Goal: Find specific page/section: Find specific page/section

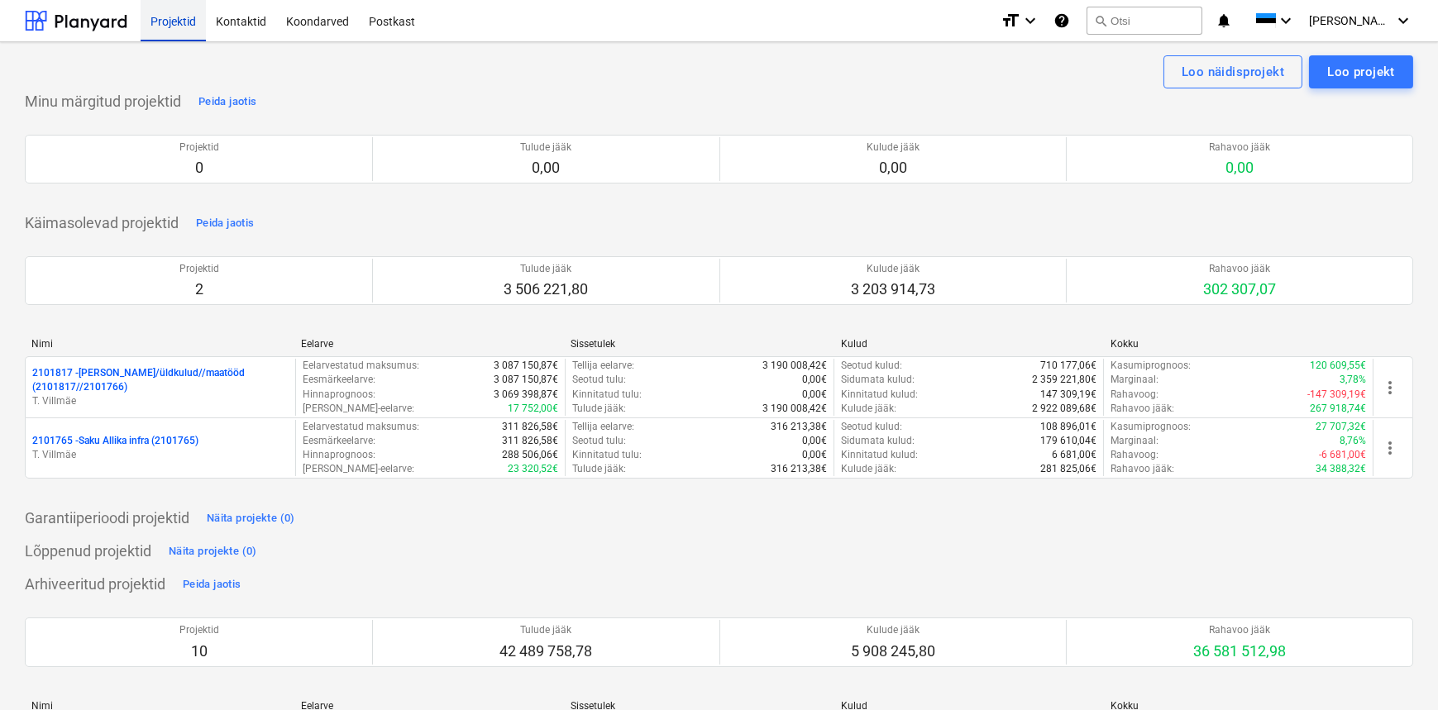
click at [167, 17] on div "Projektid" at bounding box center [173, 20] width 65 height 42
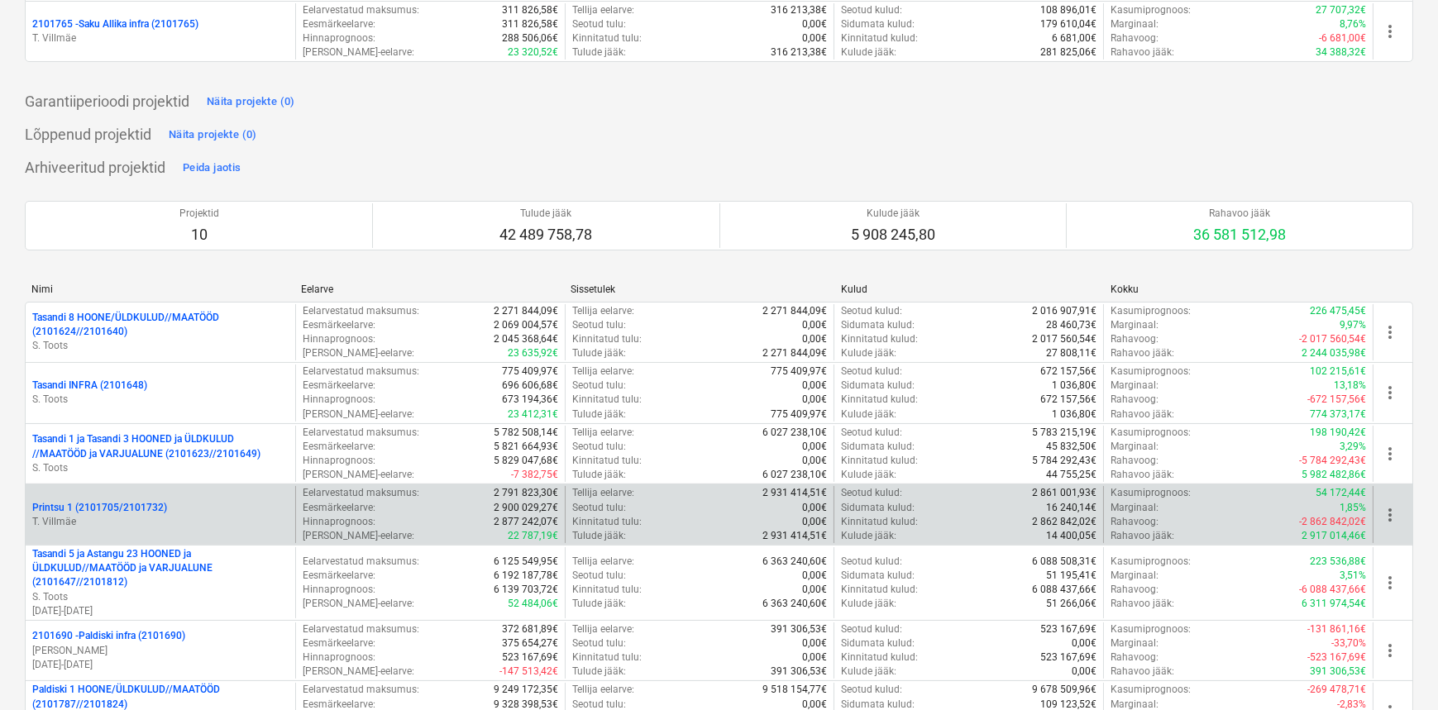
scroll to position [526, 0]
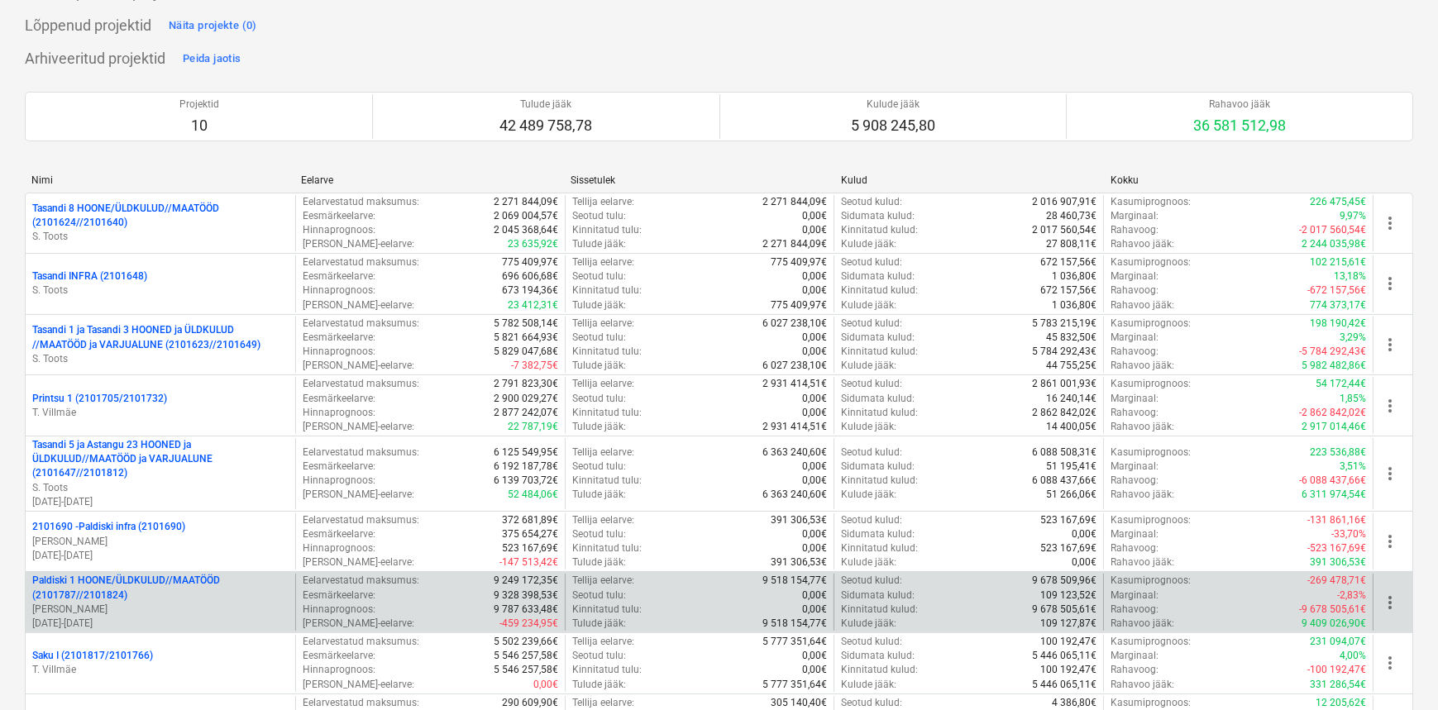
click at [165, 600] on p "Paldiski 1 HOONE/ÜLDKULUD//MAATÖÖD (2101787//2101824)" at bounding box center [160, 588] width 256 height 28
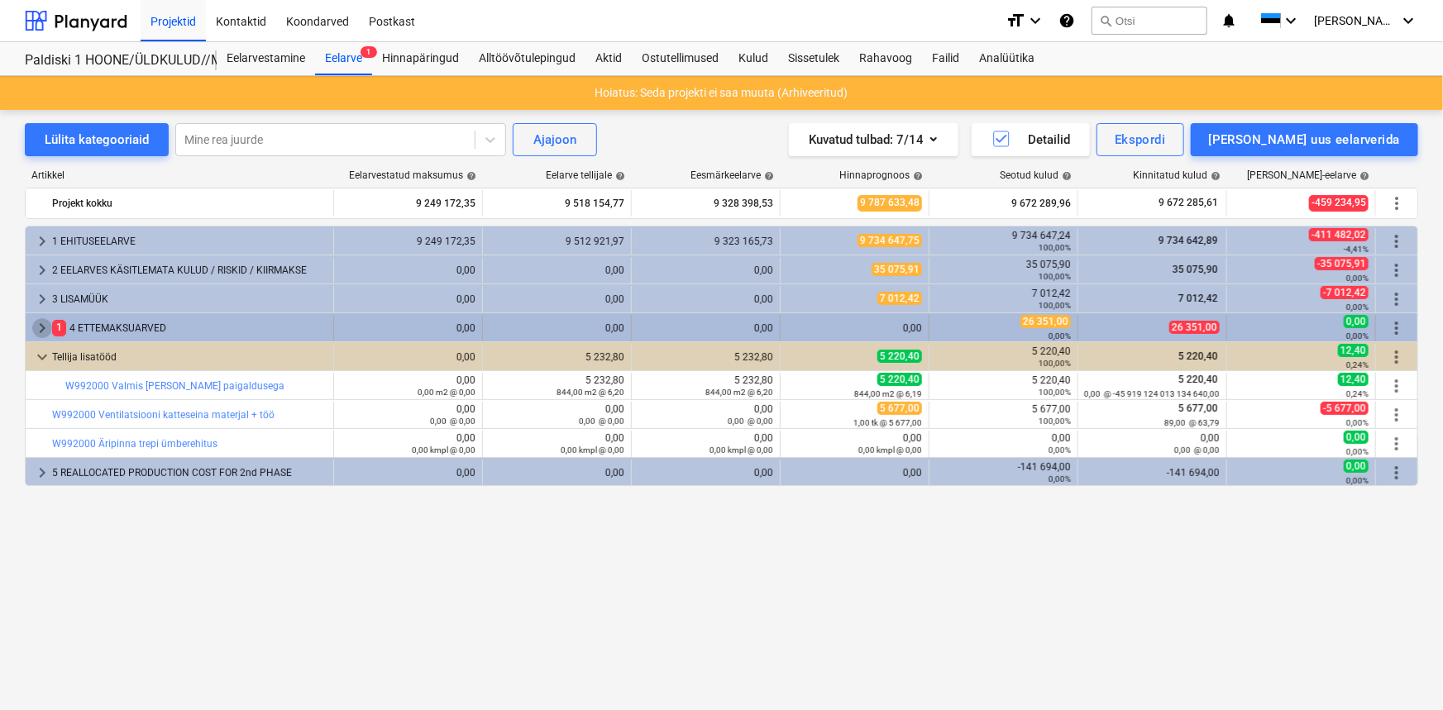
click at [36, 321] on span "keyboard_arrow_right" at bounding box center [42, 328] width 20 height 20
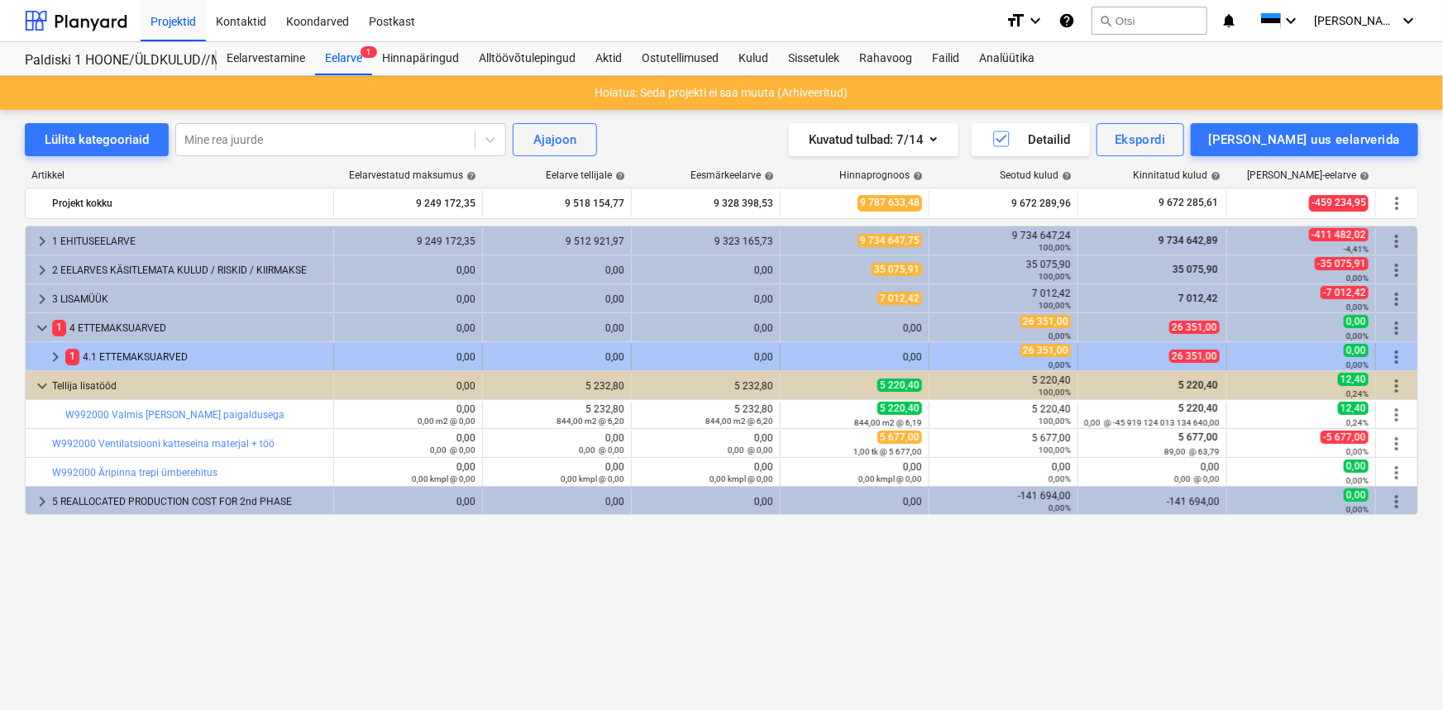
click at [36, 351] on div at bounding box center [38, 357] width 13 height 26
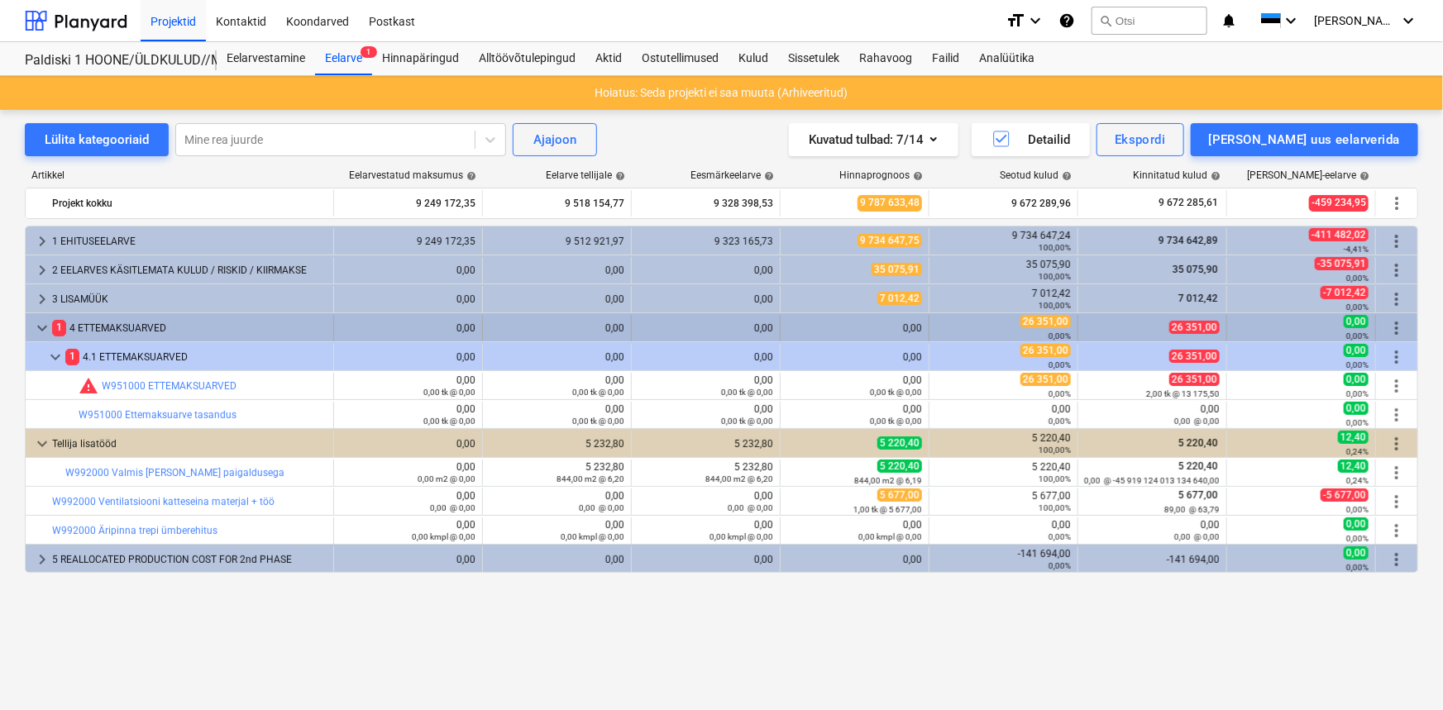
click at [34, 322] on span "keyboard_arrow_down" at bounding box center [42, 328] width 20 height 20
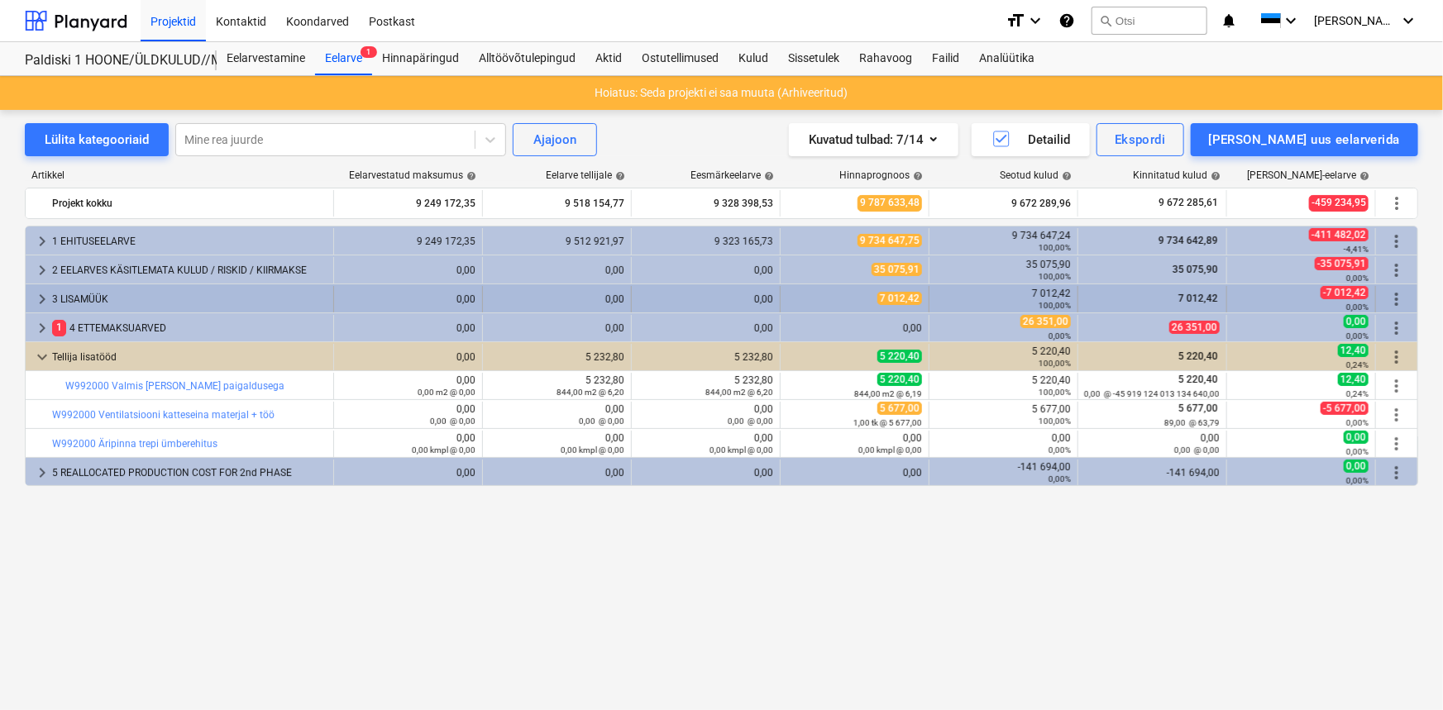
click at [35, 299] on span "keyboard_arrow_right" at bounding box center [42, 299] width 20 height 20
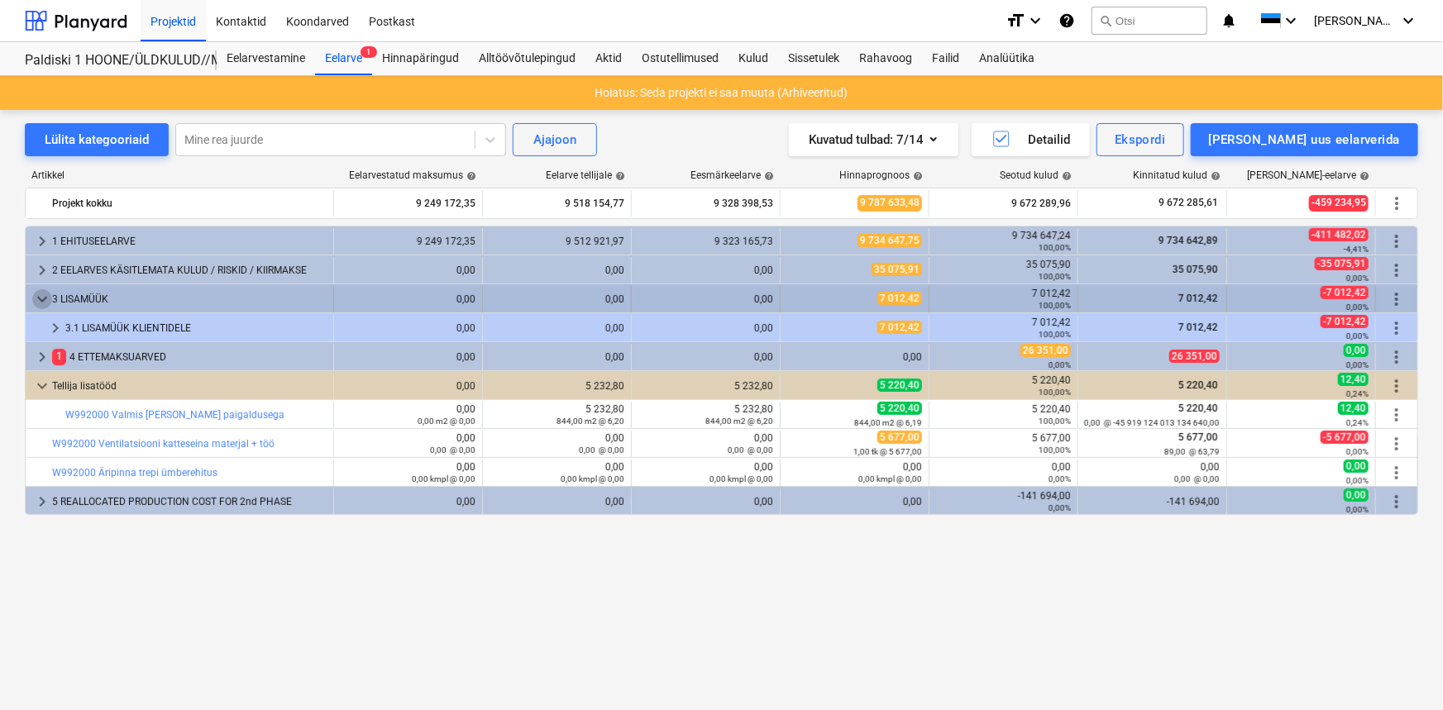
click at [36, 295] on span "keyboard_arrow_down" at bounding box center [42, 299] width 20 height 20
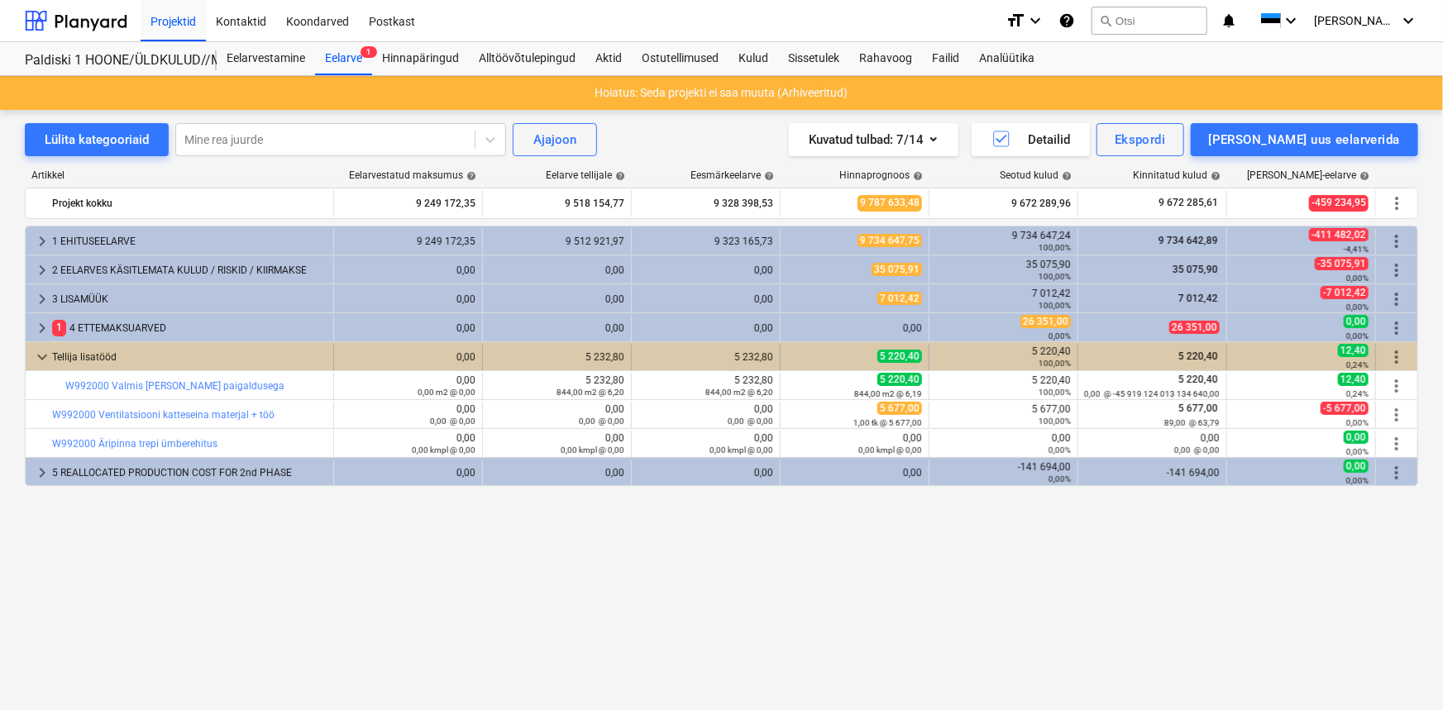
click at [40, 345] on div "keyboard_arrow_down" at bounding box center [42, 357] width 20 height 26
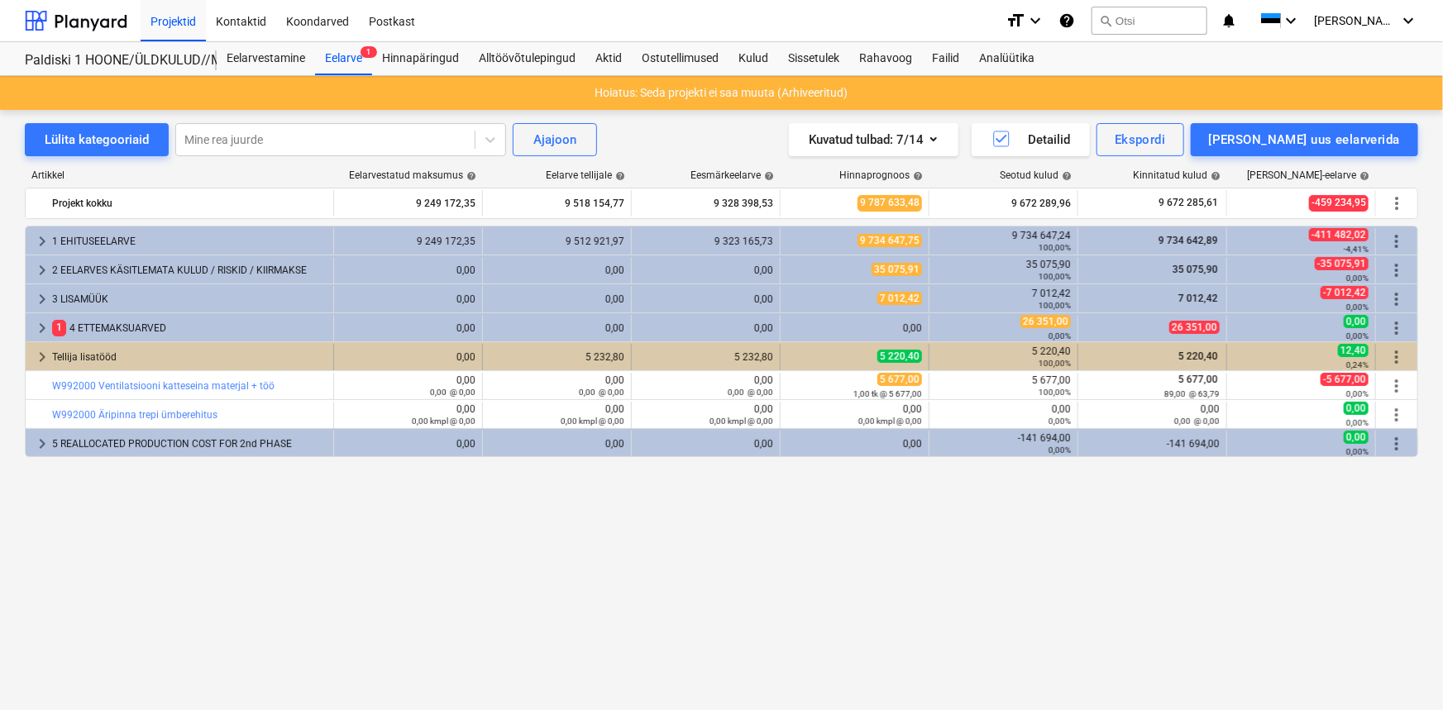
click at [36, 354] on span "keyboard_arrow_right" at bounding box center [42, 357] width 20 height 20
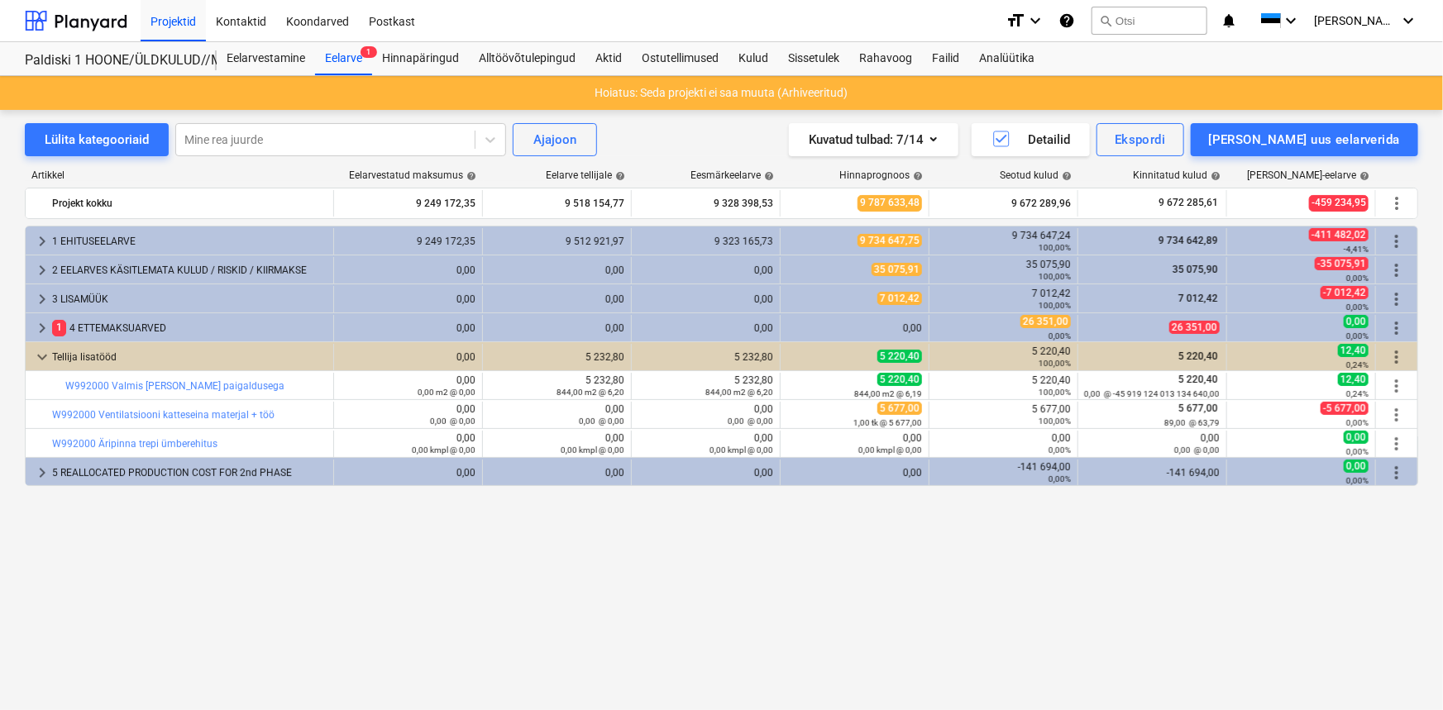
click at [36, 354] on span "keyboard_arrow_down" at bounding box center [42, 357] width 20 height 20
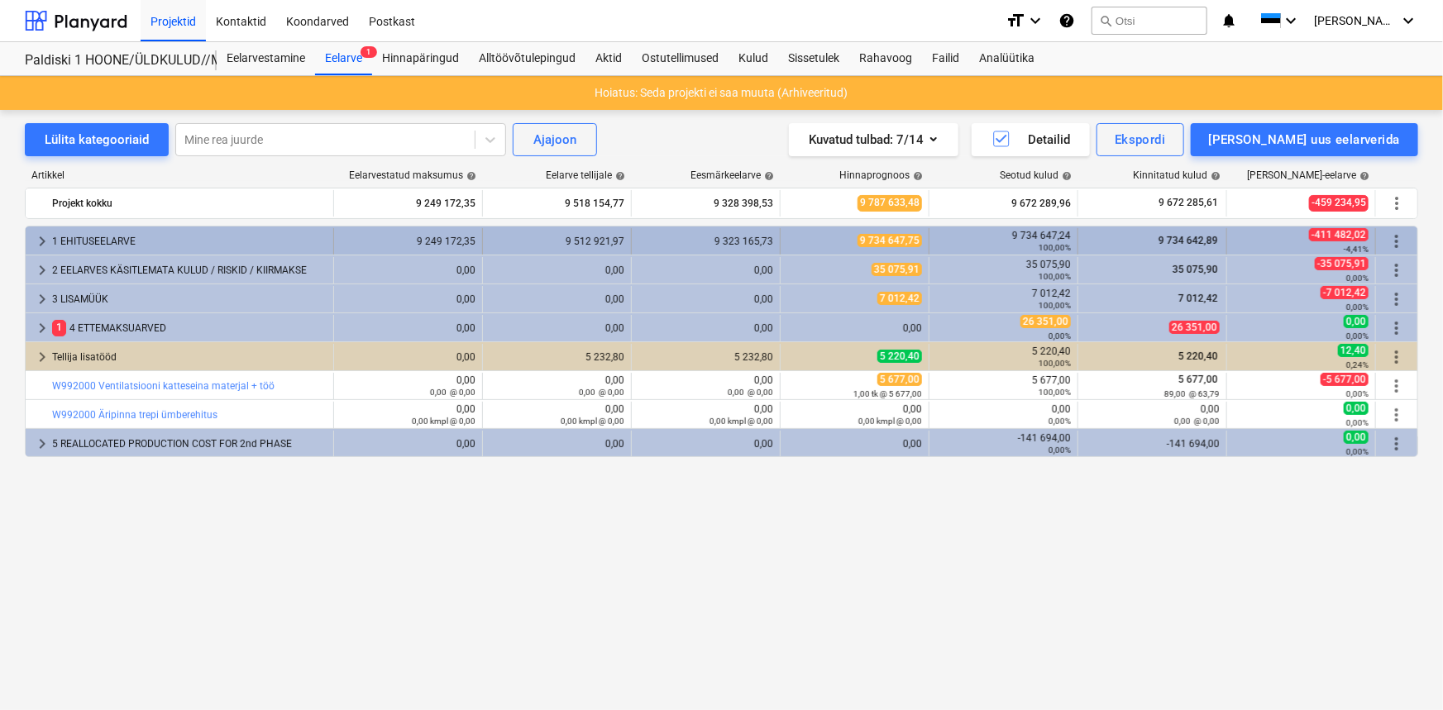
click at [40, 240] on span "keyboard_arrow_right" at bounding box center [42, 242] width 20 height 20
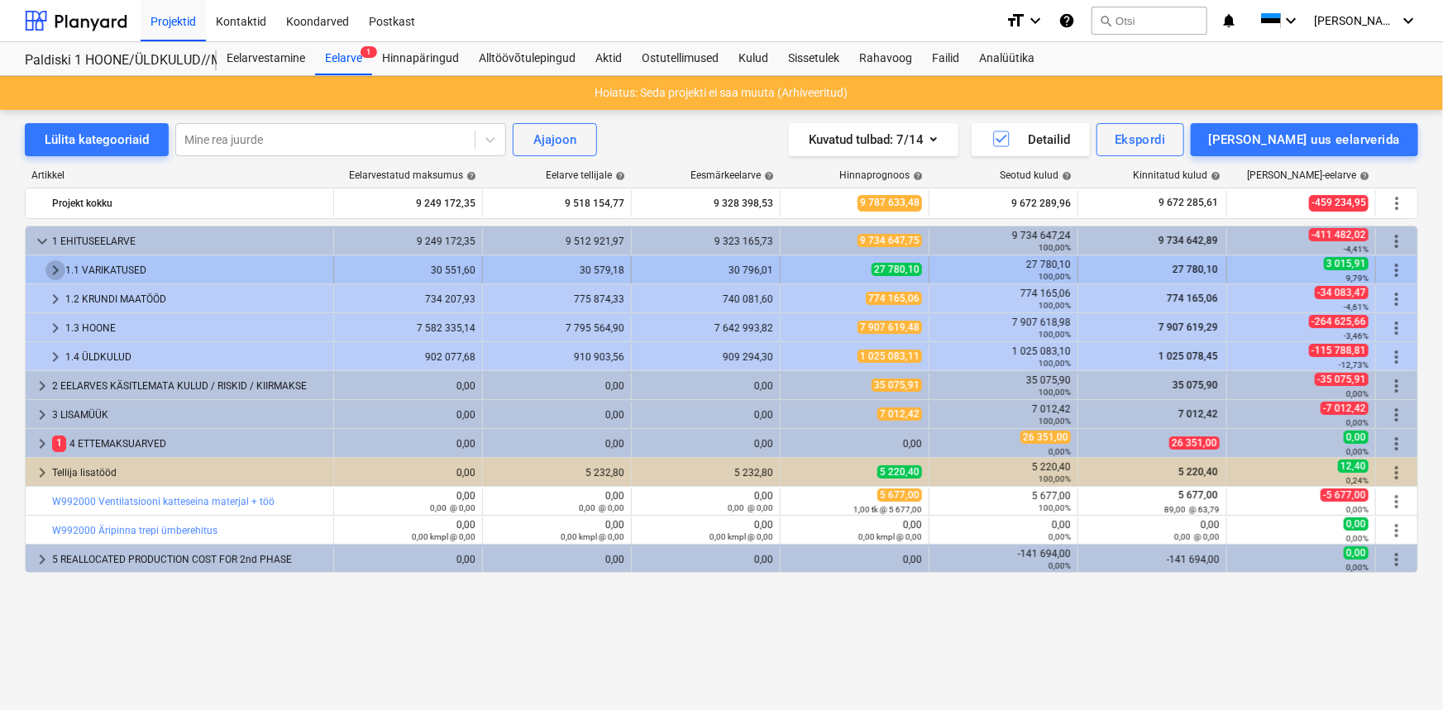
click at [55, 261] on span "keyboard_arrow_right" at bounding box center [55, 270] width 20 height 20
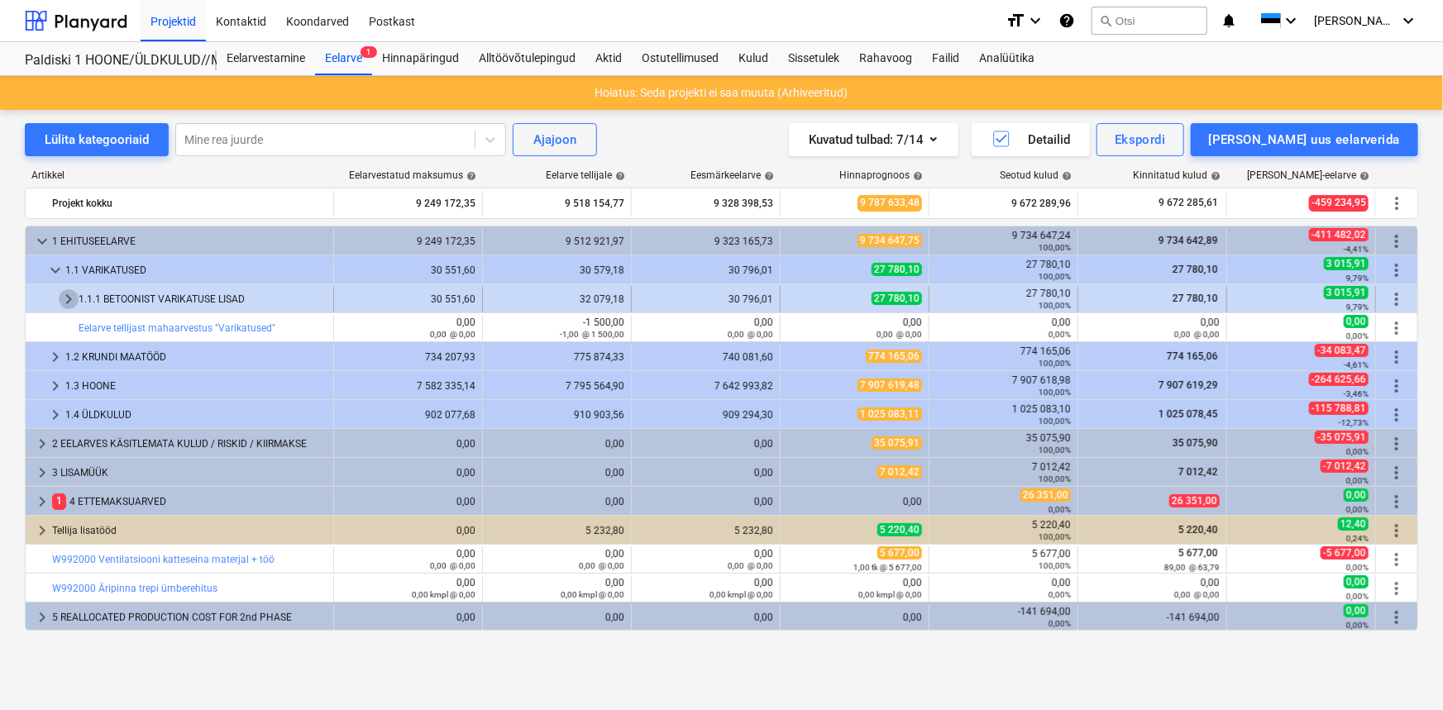
click at [62, 302] on span "keyboard_arrow_right" at bounding box center [69, 299] width 20 height 20
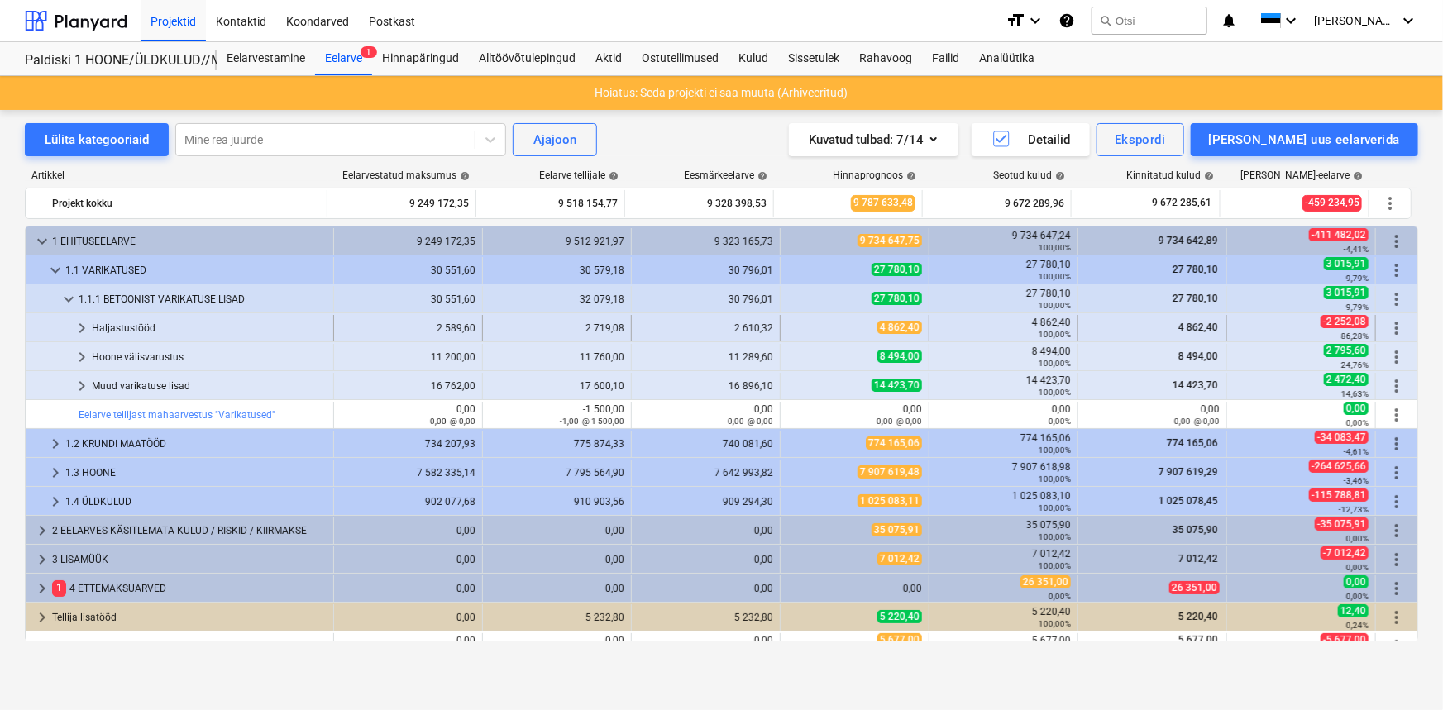
click at [67, 328] on div at bounding box center [52, 328] width 40 height 26
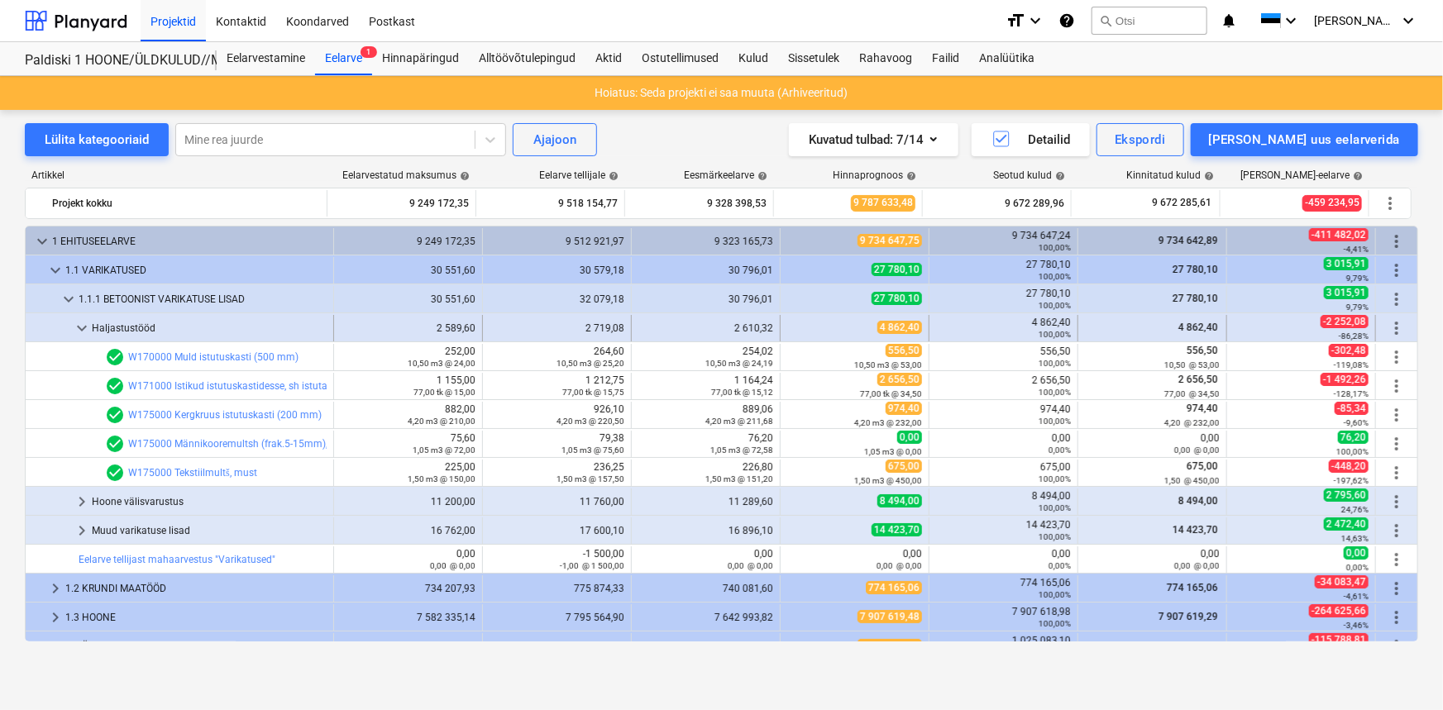
click at [72, 324] on span "keyboard_arrow_down" at bounding box center [82, 328] width 20 height 20
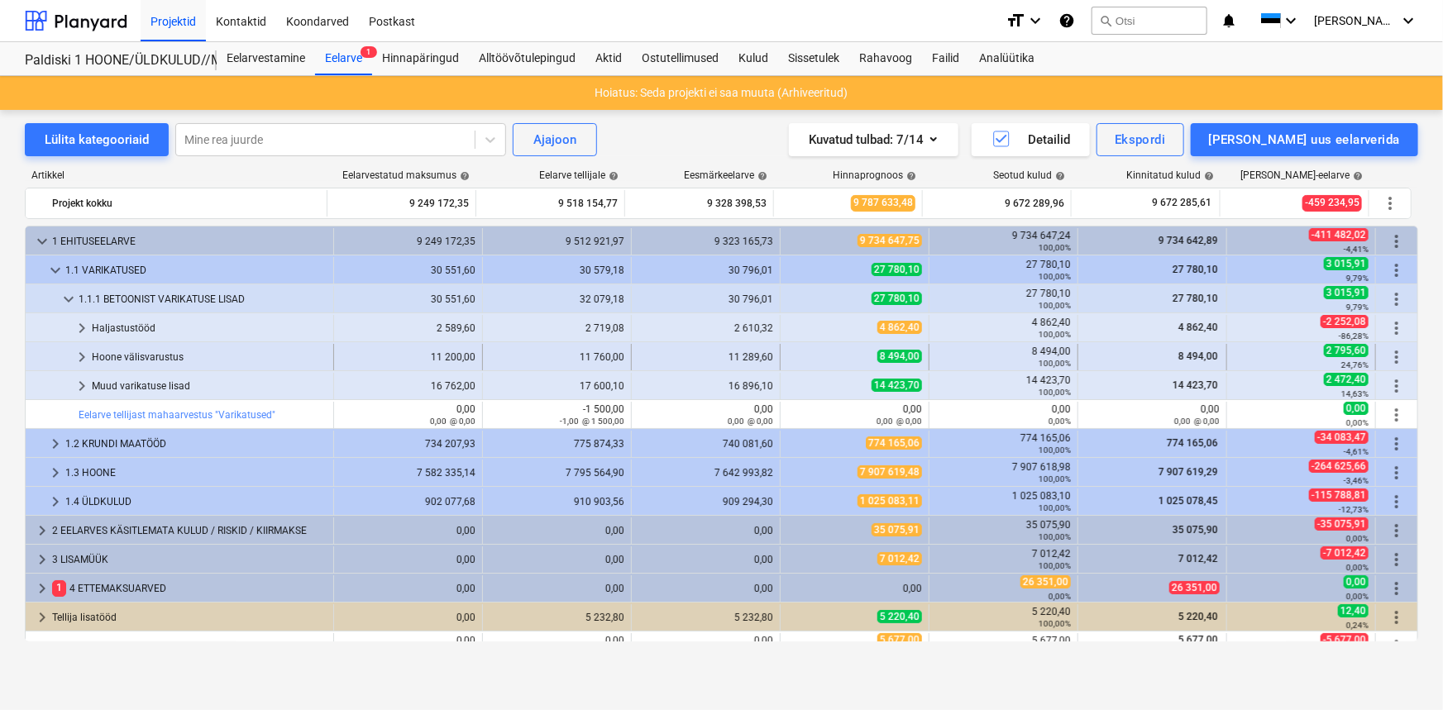
click at [80, 355] on span "keyboard_arrow_right" at bounding box center [82, 357] width 20 height 20
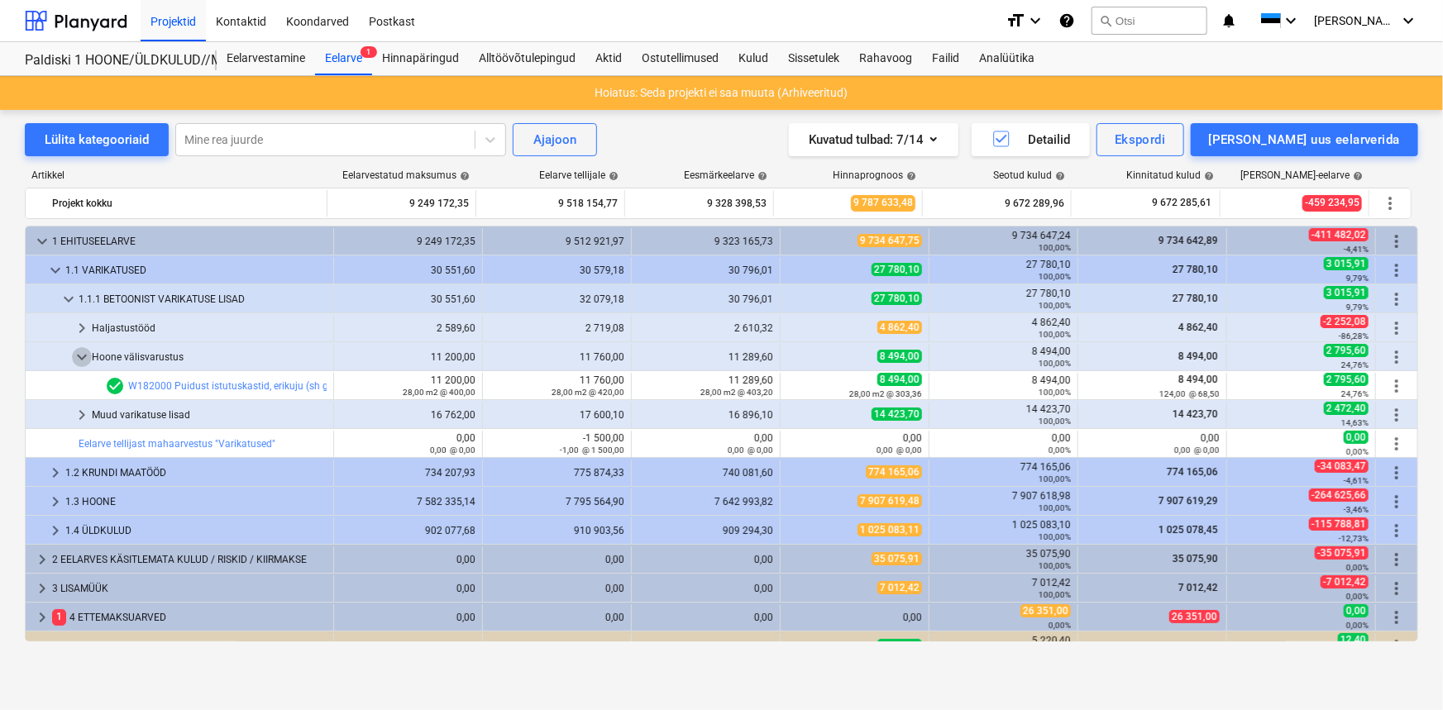
click at [80, 355] on span "keyboard_arrow_down" at bounding box center [82, 357] width 20 height 20
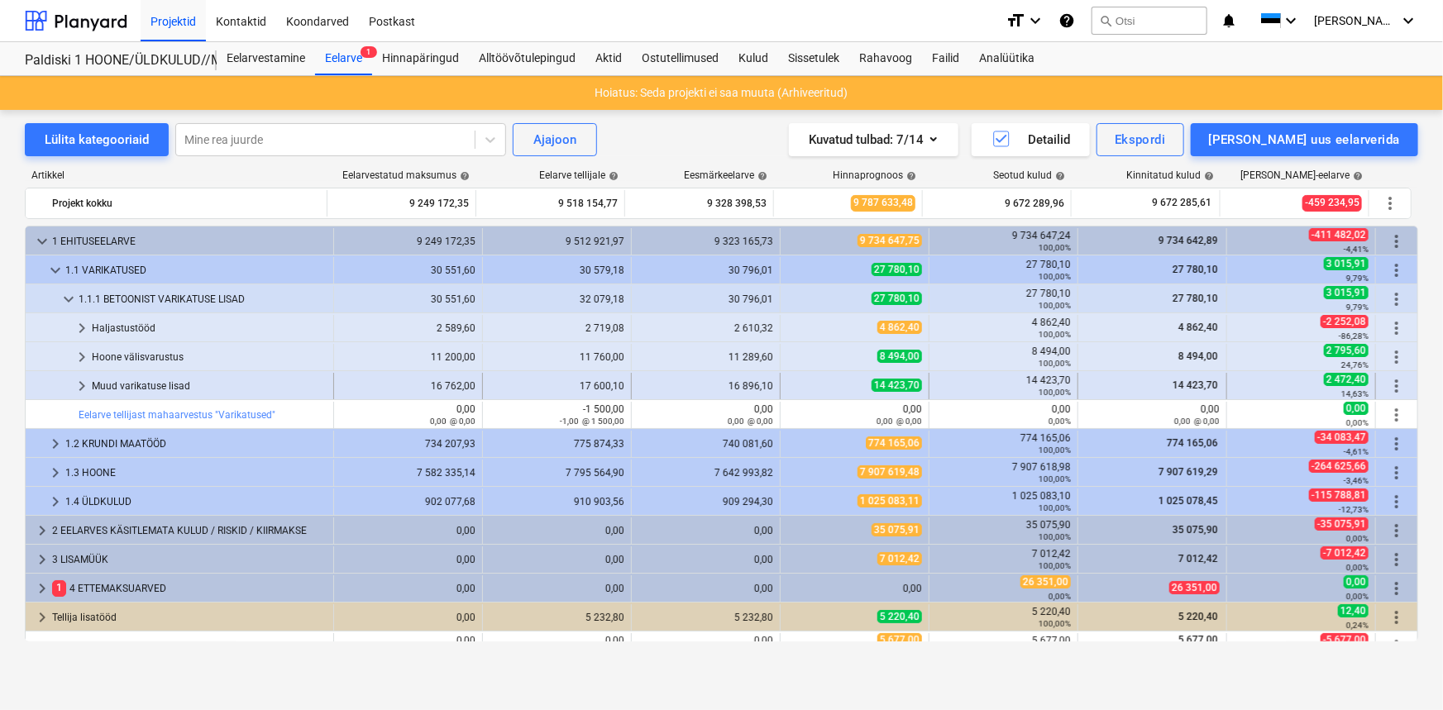
click at [74, 380] on span "keyboard_arrow_right" at bounding box center [82, 386] width 20 height 20
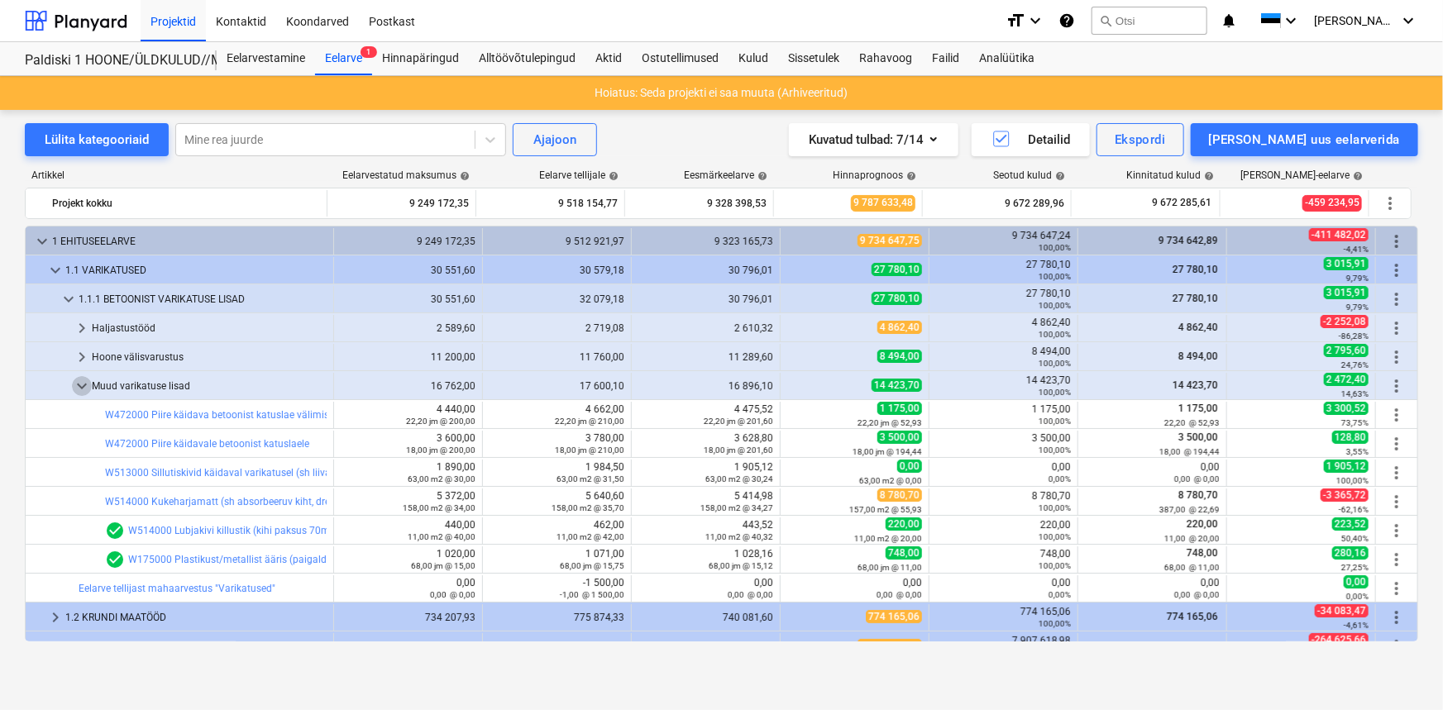
click at [74, 380] on span "keyboard_arrow_down" at bounding box center [82, 386] width 20 height 20
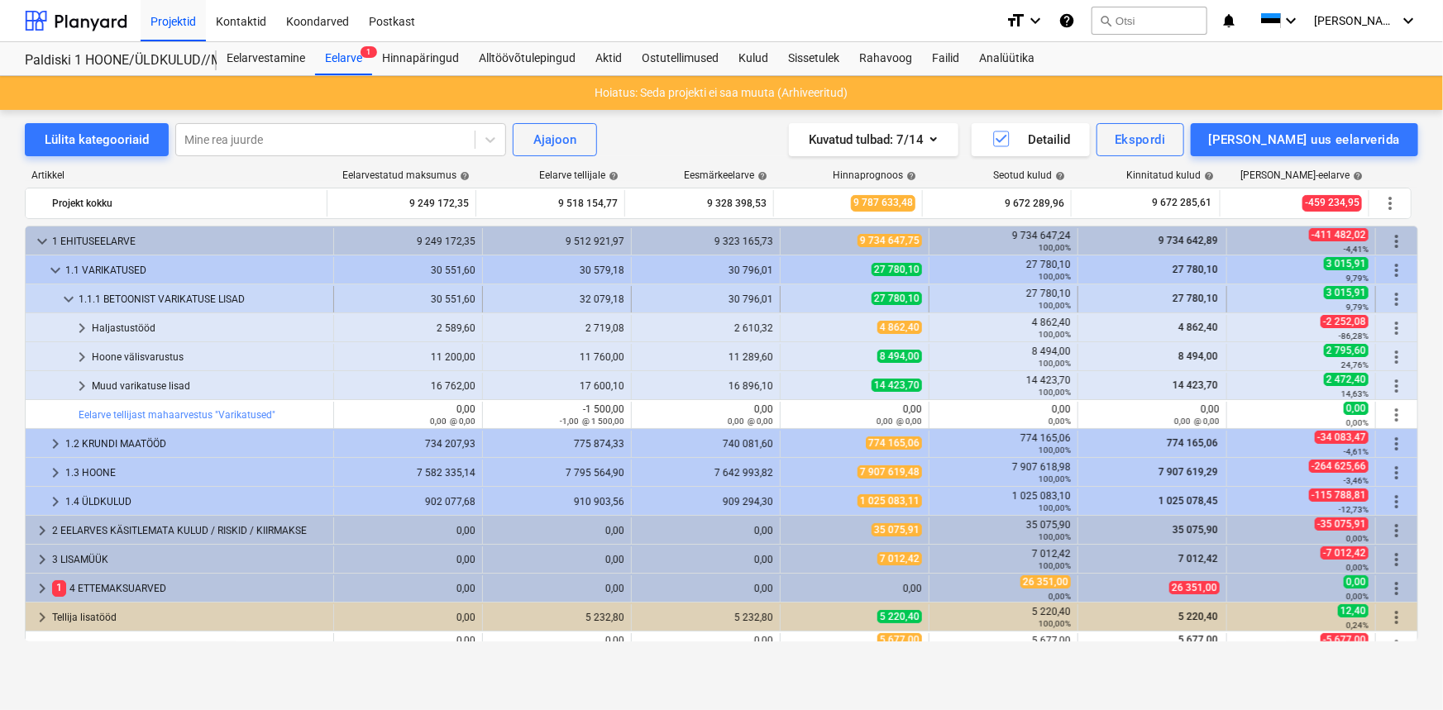
click at [67, 297] on span "keyboard_arrow_down" at bounding box center [69, 299] width 20 height 20
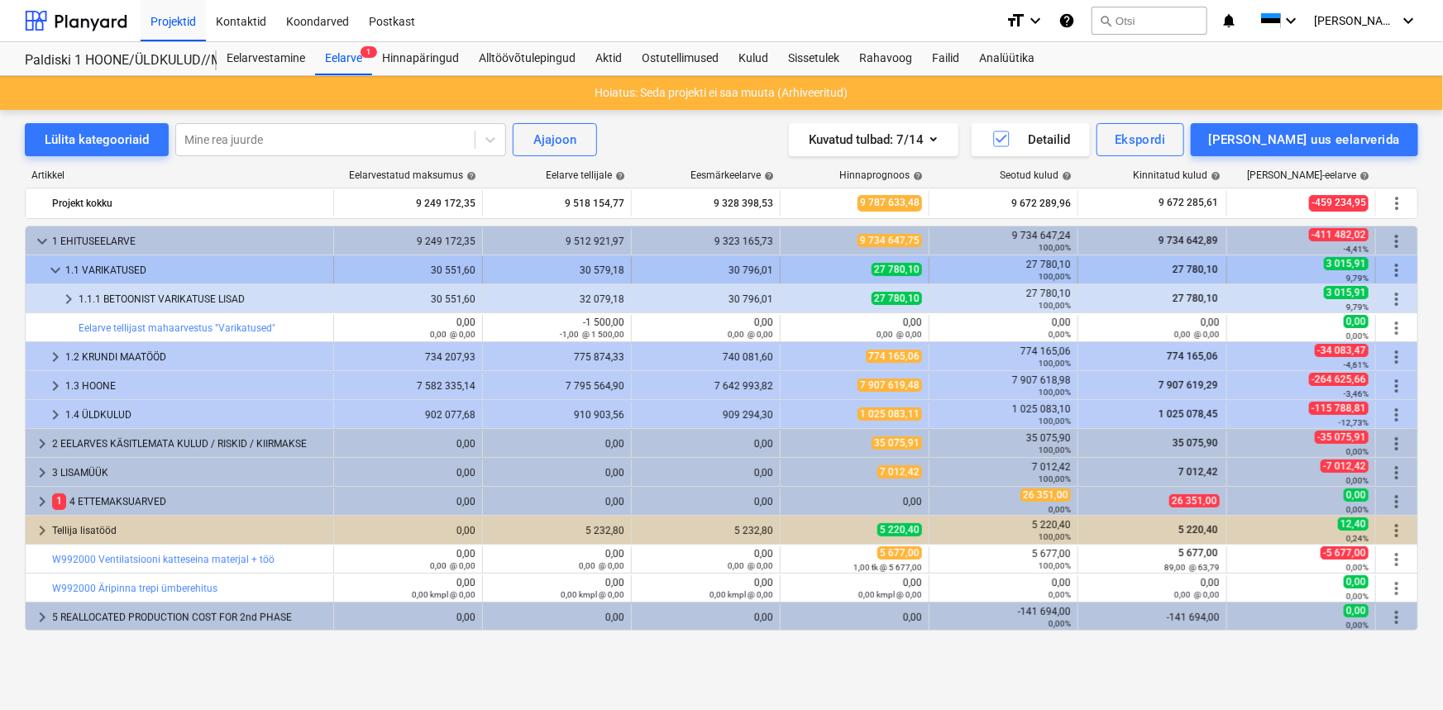
click at [57, 265] on span "keyboard_arrow_down" at bounding box center [55, 270] width 20 height 20
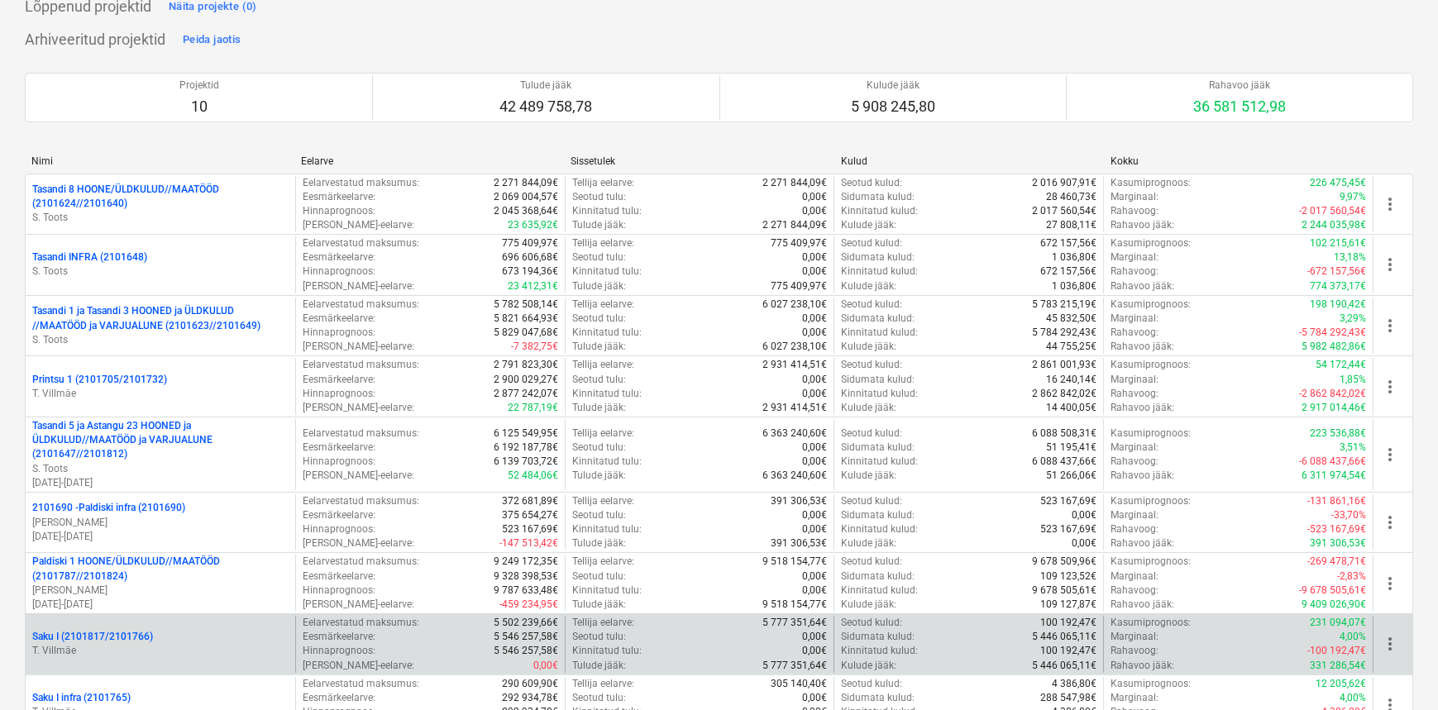
scroll to position [663, 0]
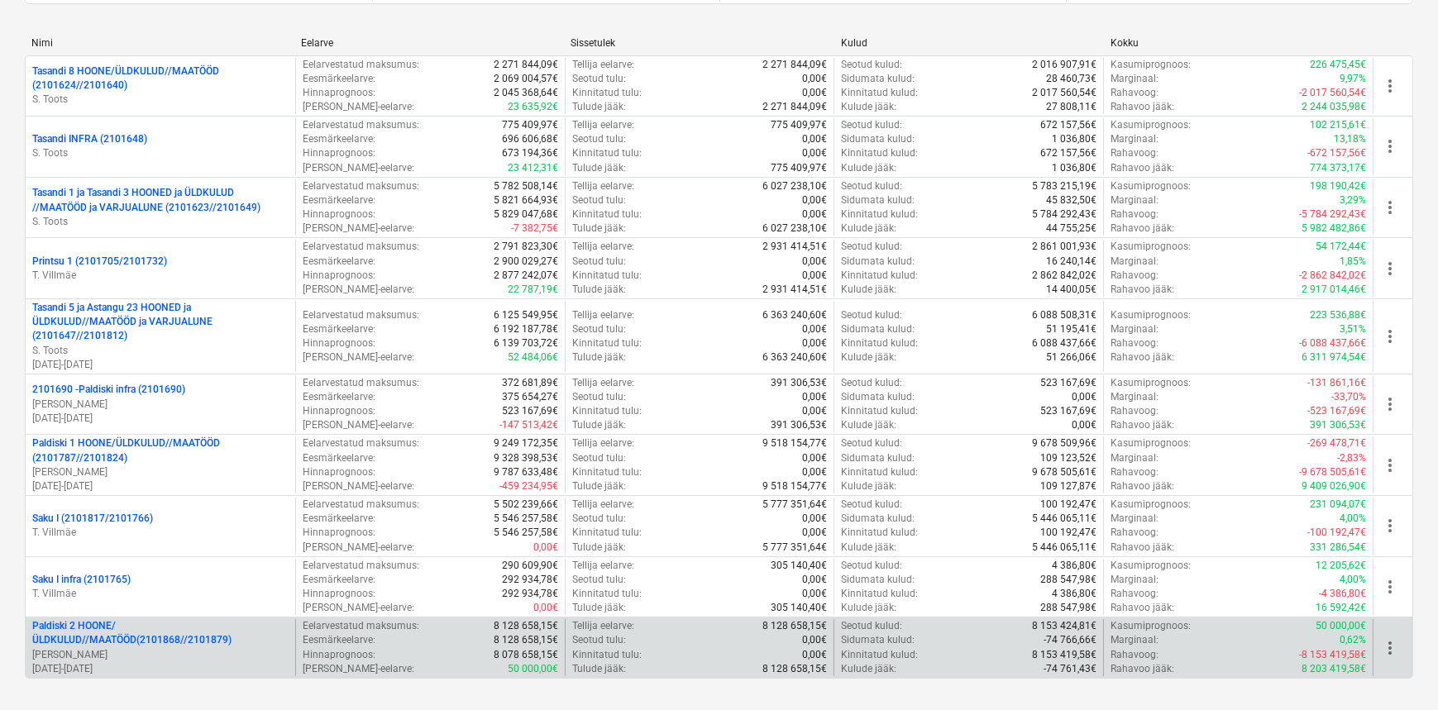
click at [141, 628] on p "Paldiski 2 HOONE/ÜLDKULUD//MAATÖÖD(2101868//2101879)" at bounding box center [160, 633] width 256 height 28
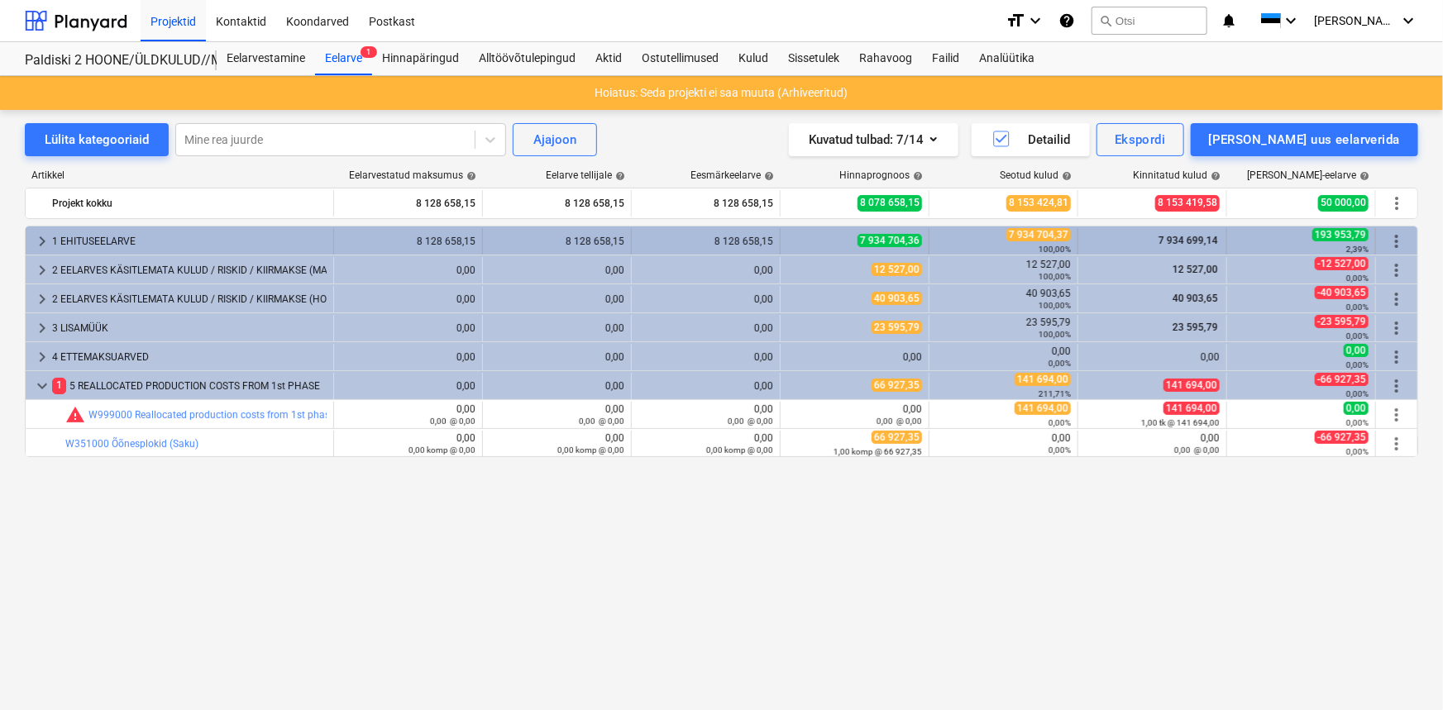
click at [50, 240] on span "keyboard_arrow_right" at bounding box center [42, 242] width 20 height 20
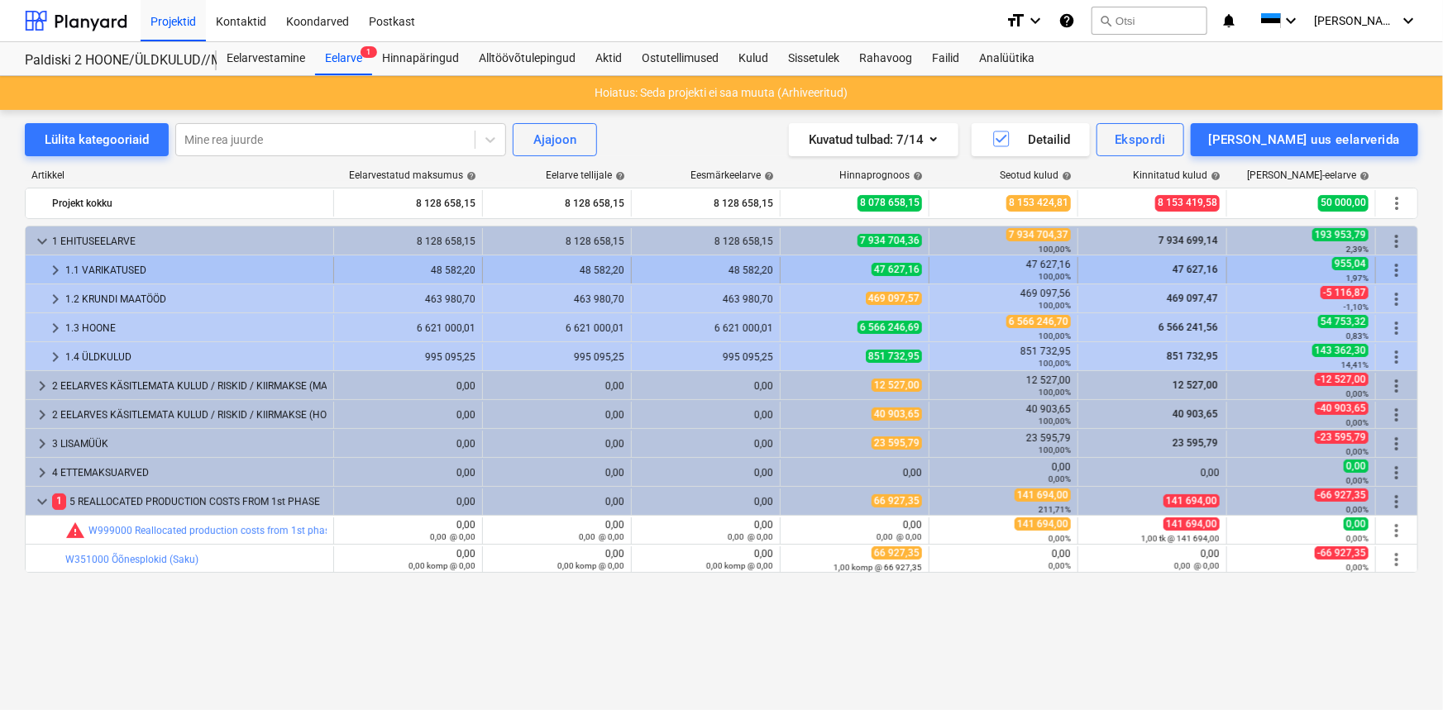
click at [52, 273] on span "keyboard_arrow_right" at bounding box center [55, 270] width 20 height 20
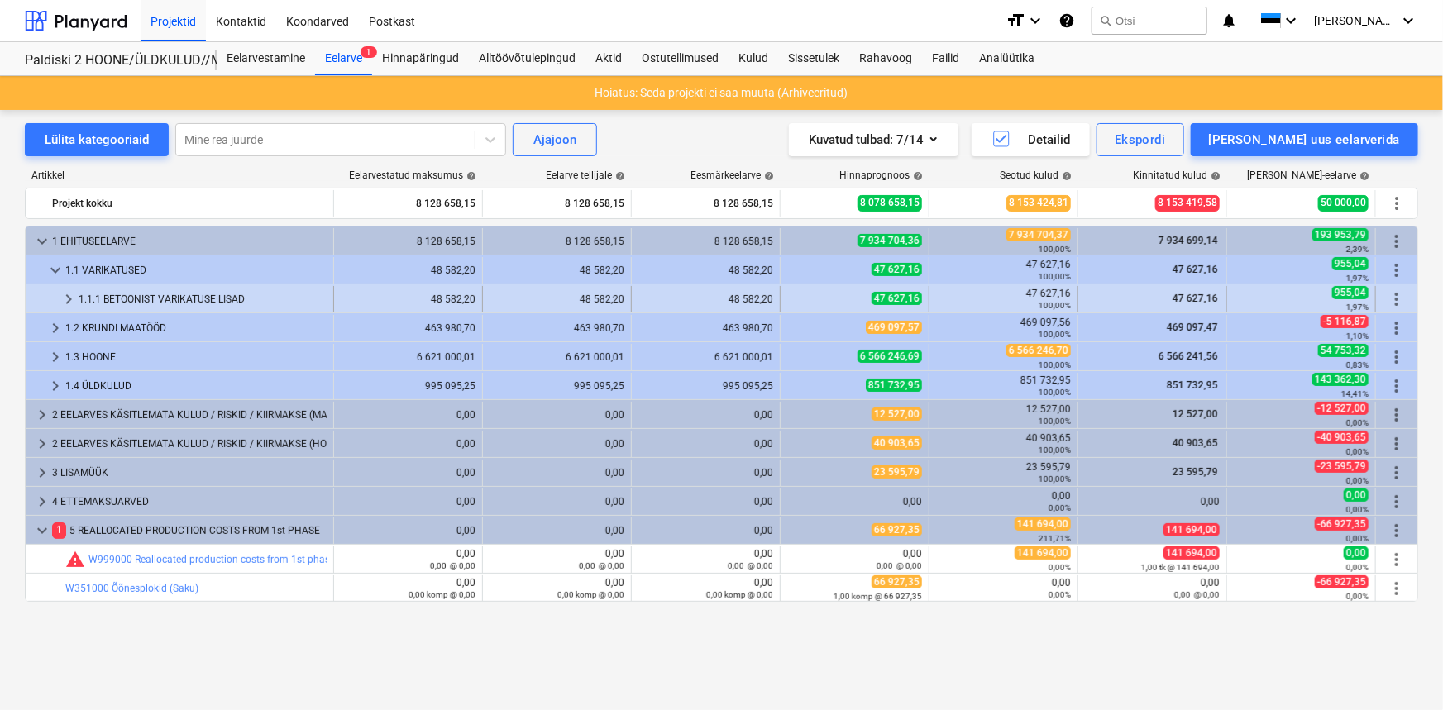
click at [62, 296] on span "keyboard_arrow_right" at bounding box center [69, 299] width 20 height 20
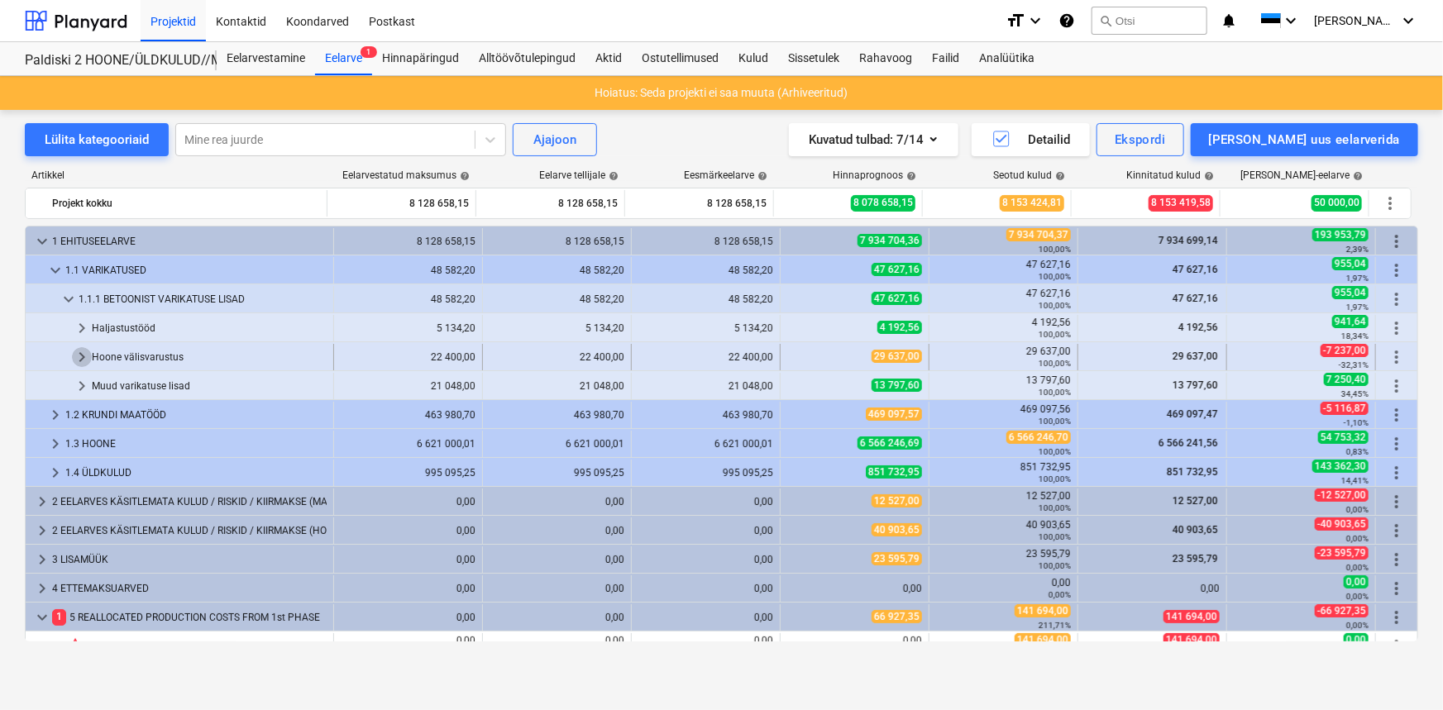
click at [80, 355] on span "keyboard_arrow_right" at bounding box center [82, 357] width 20 height 20
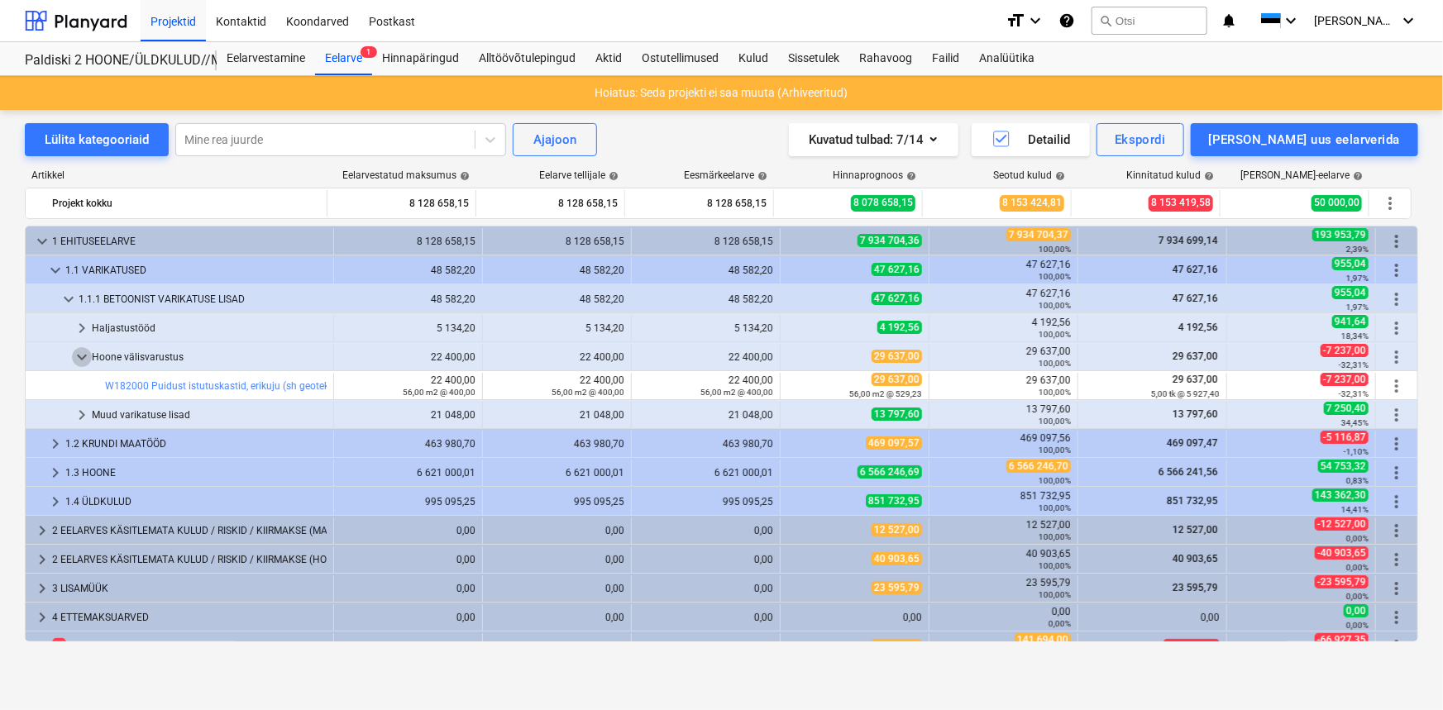
click at [80, 355] on span "keyboard_arrow_down" at bounding box center [82, 357] width 20 height 20
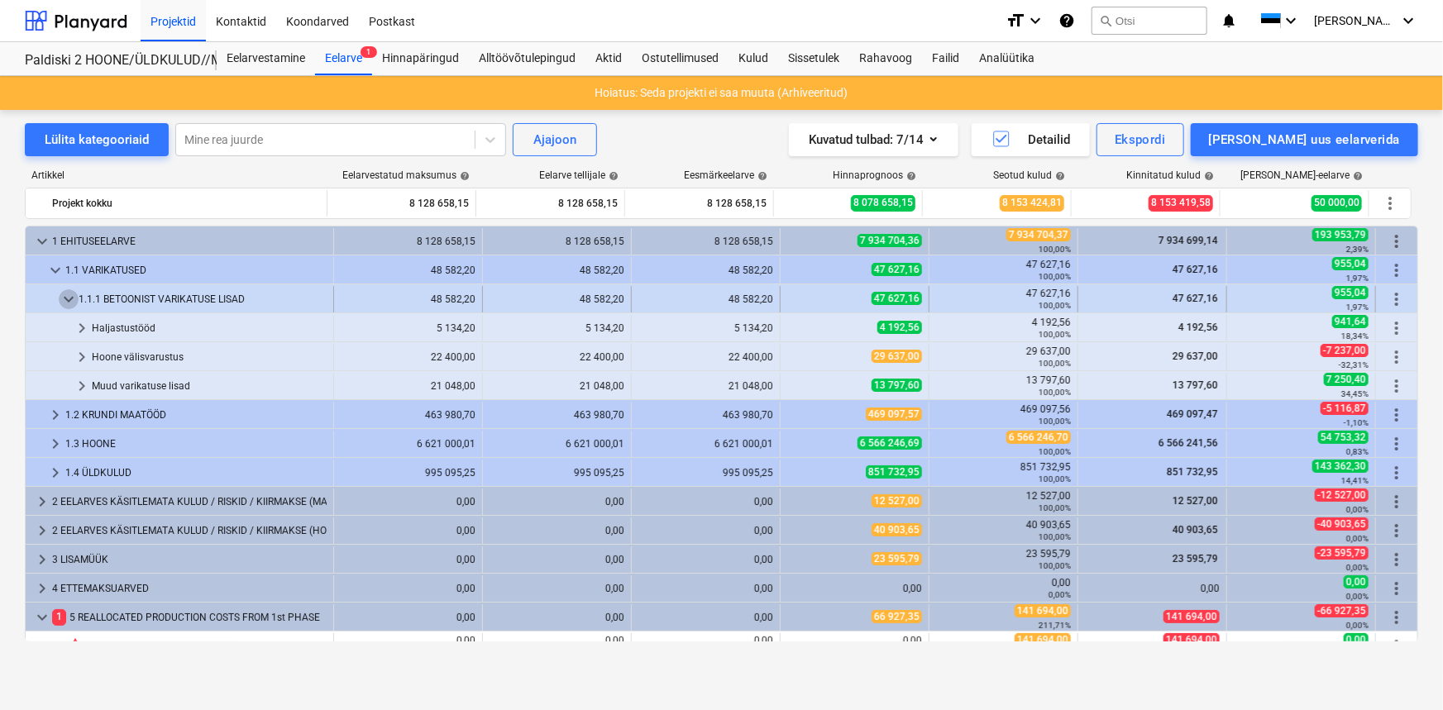
click at [69, 298] on span "keyboard_arrow_down" at bounding box center [69, 299] width 20 height 20
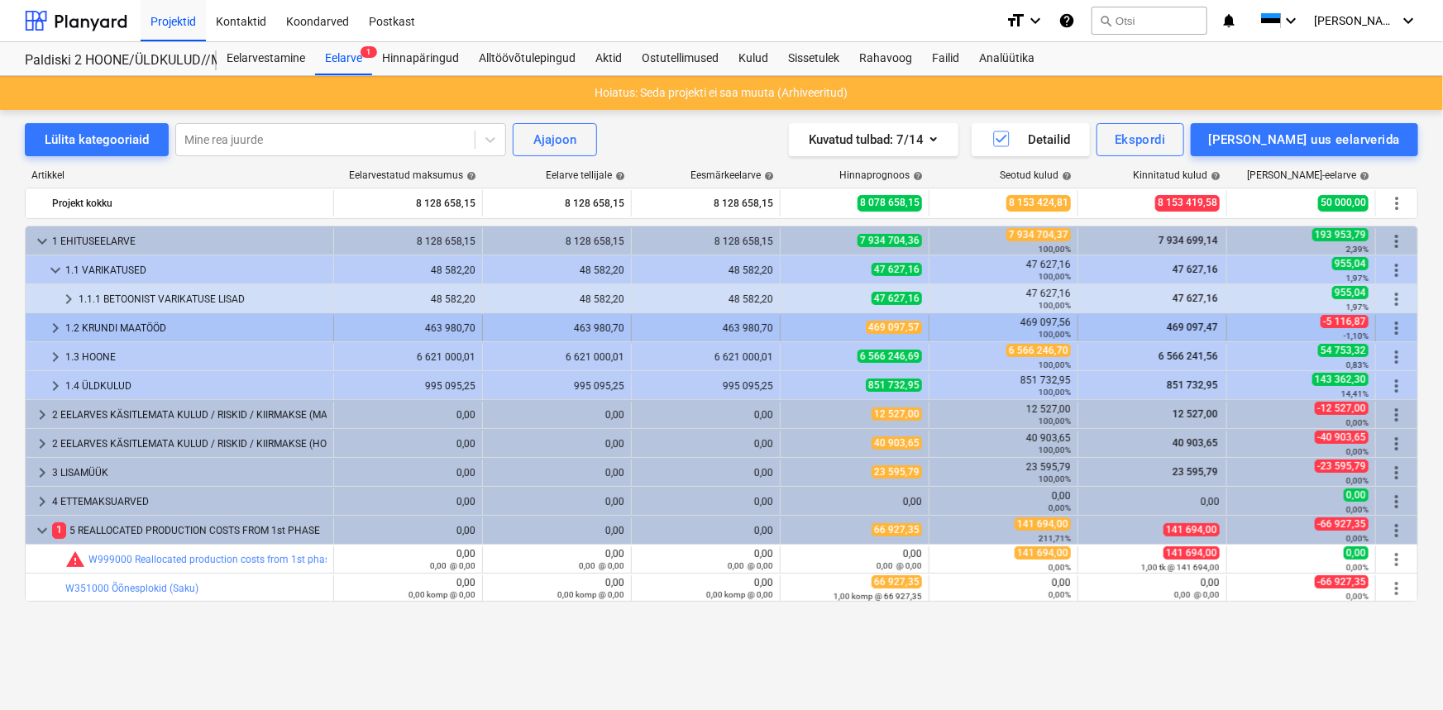
click at [45, 323] on span "keyboard_arrow_right" at bounding box center [55, 328] width 20 height 20
